Goal: Communication & Community: Answer question/provide support

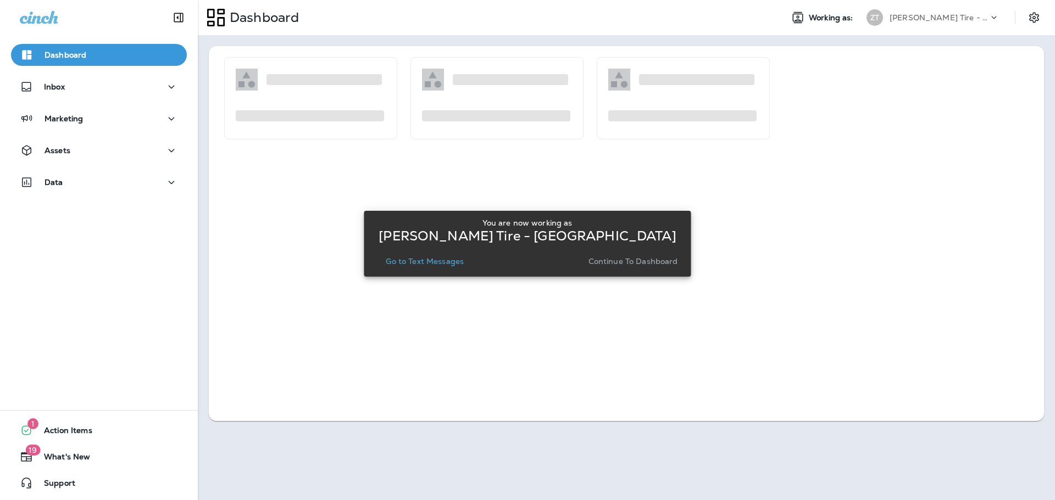
click at [644, 269] on button "Continue to Dashboard" at bounding box center [633, 261] width 98 height 15
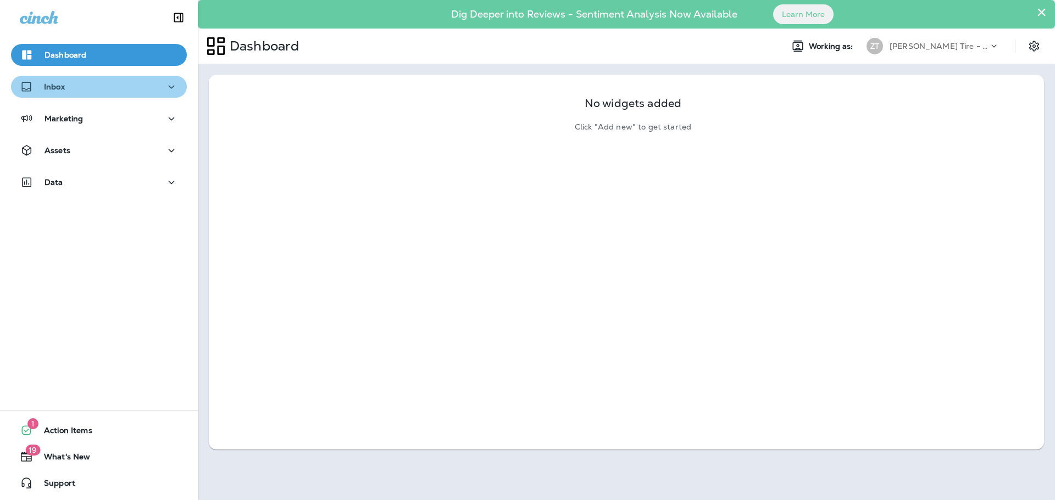
click at [102, 89] on div "Inbox" at bounding box center [99, 87] width 158 height 14
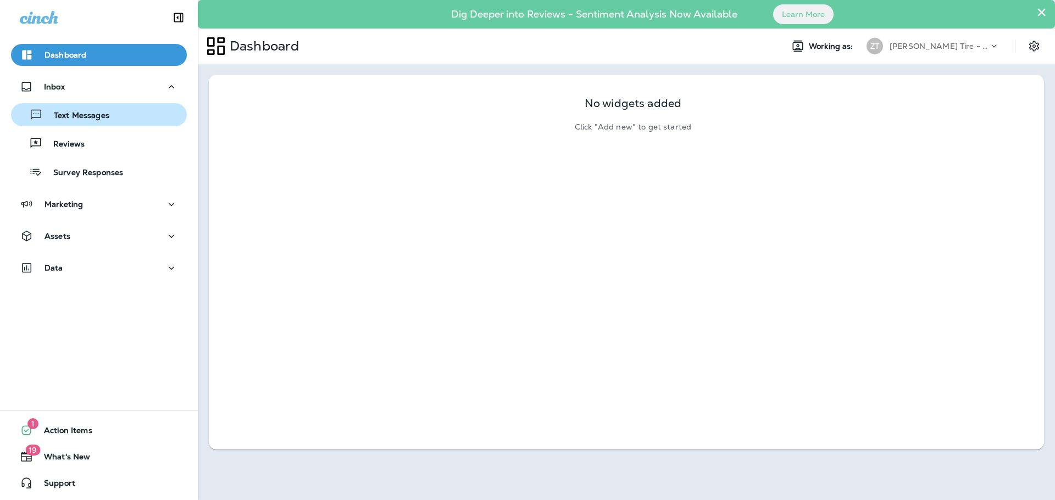
click at [87, 106] on button "Text Messages" at bounding box center [99, 114] width 176 height 23
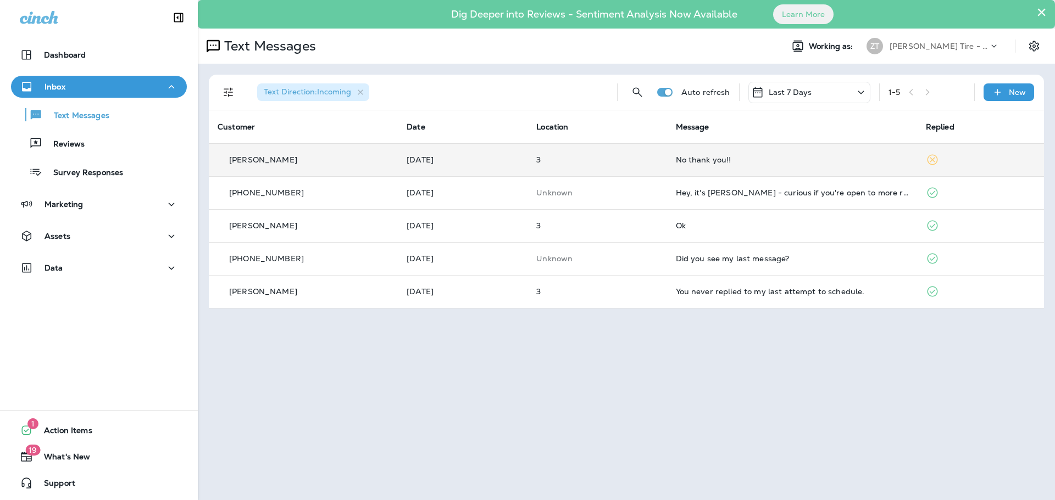
click at [784, 163] on div "No thank you!!" at bounding box center [792, 159] width 232 height 9
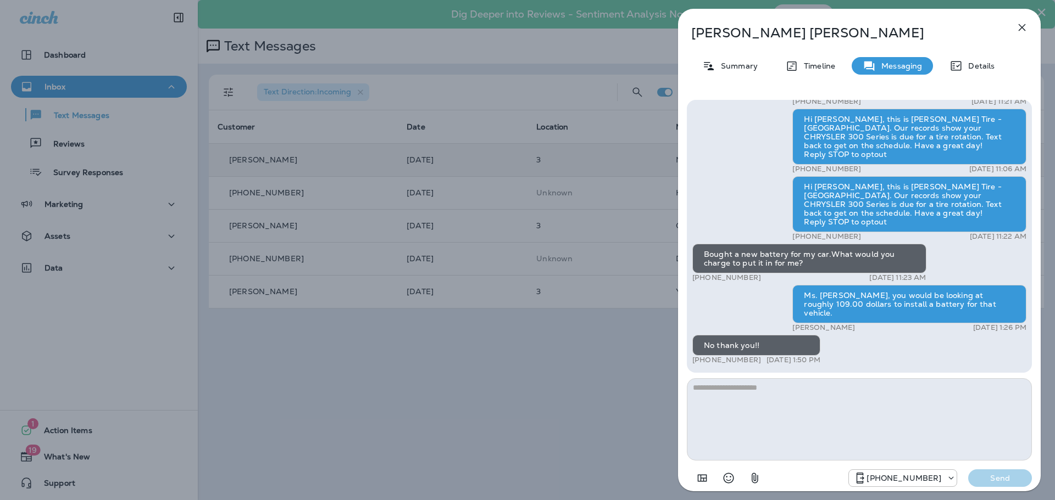
click at [655, 169] on div "[PERSON_NAME] Summary Timeline Messaging Details Hi [PERSON_NAME], this is [PER…" at bounding box center [527, 250] width 1055 height 500
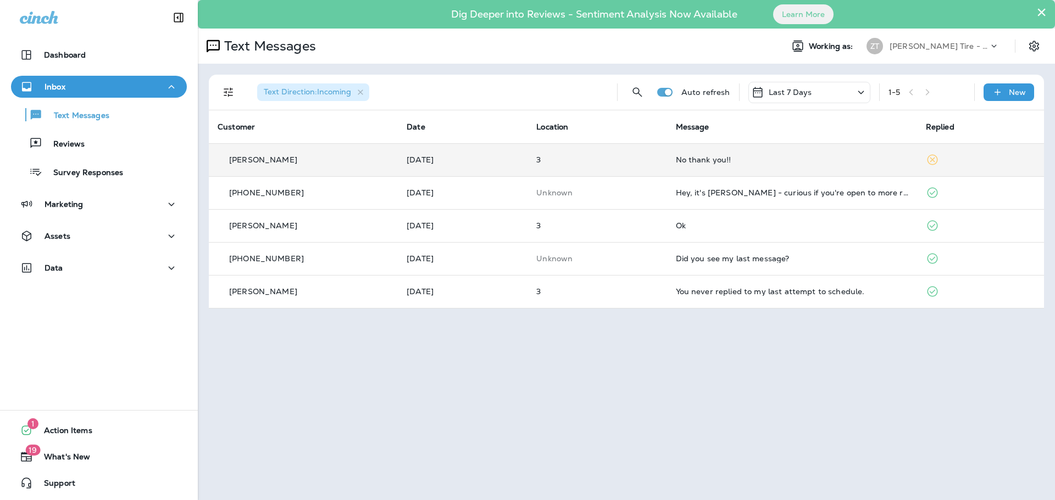
click at [918, 48] on p "[PERSON_NAME] Tire - [GEOGRAPHIC_DATA]" at bounding box center [938, 46] width 99 height 9
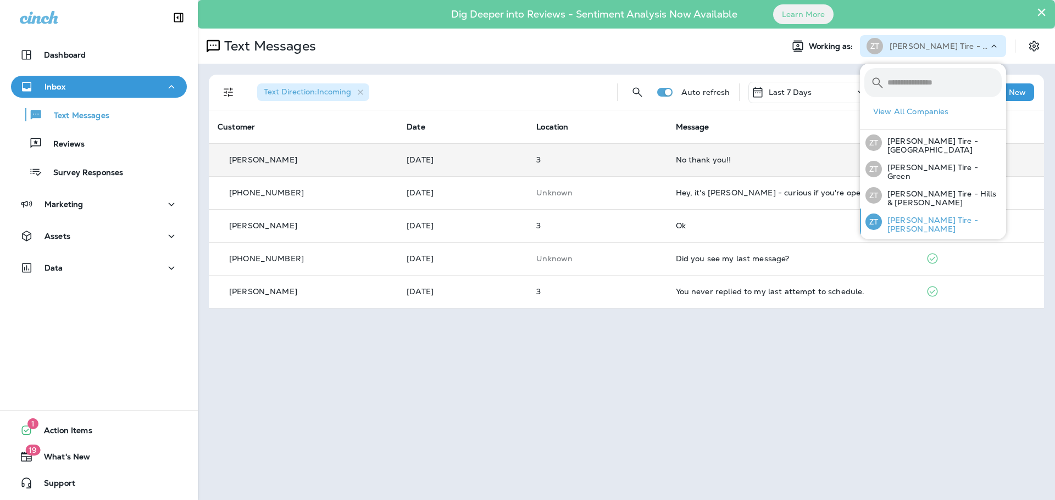
click at [910, 210] on div "[PERSON_NAME] Tire - [PERSON_NAME]" at bounding box center [933, 222] width 145 height 26
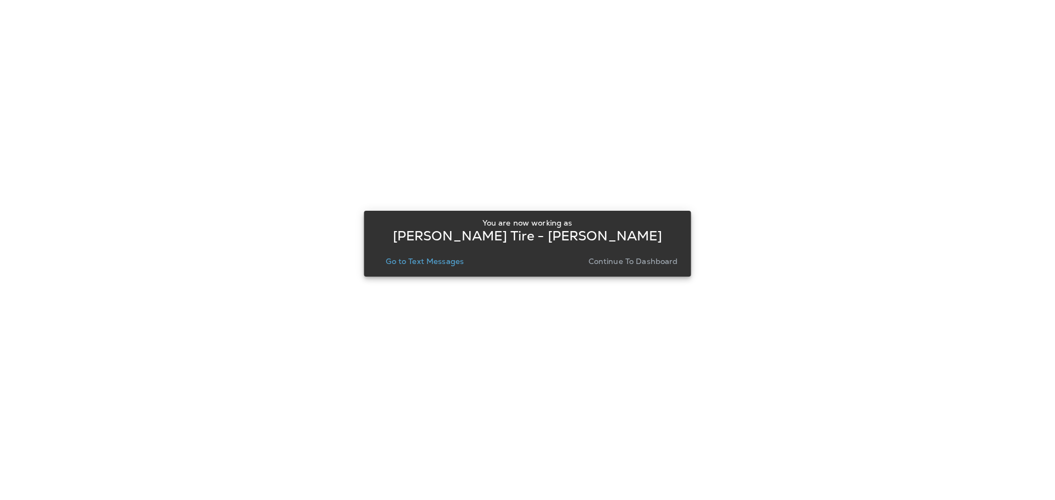
click at [643, 265] on p "Continue to Dashboard" at bounding box center [633, 261] width 90 height 9
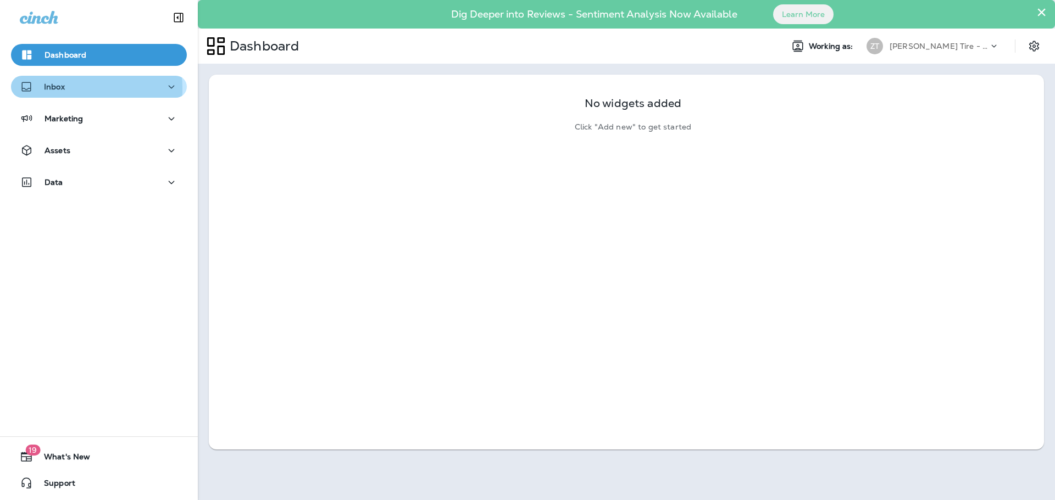
click at [54, 88] on p "Inbox" at bounding box center [54, 86] width 21 height 9
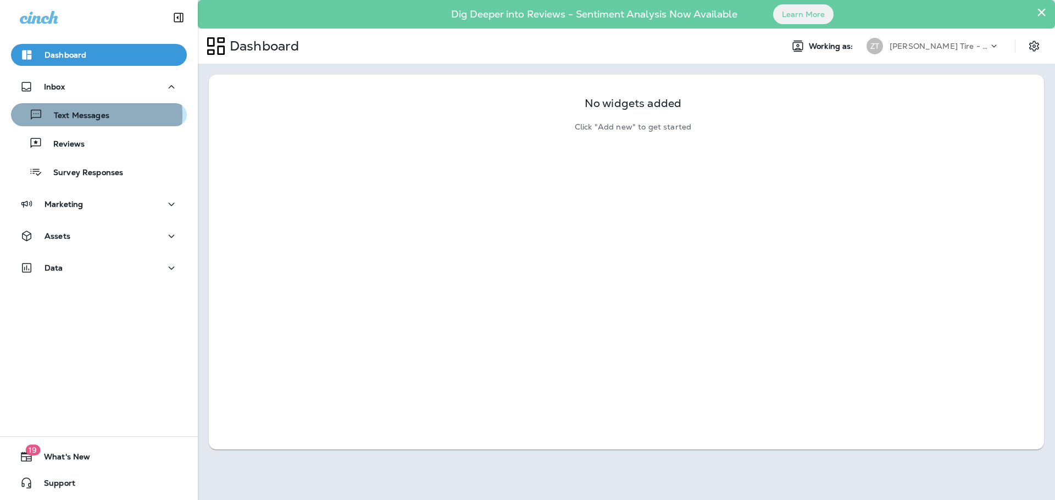
click at [68, 115] on p "Text Messages" at bounding box center [76, 116] width 66 height 10
